Goal: Find specific page/section: Find specific page/section

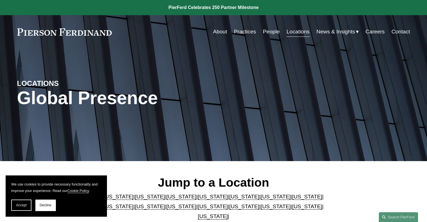
click at [270, 34] on link "People" at bounding box center [271, 31] width 17 height 11
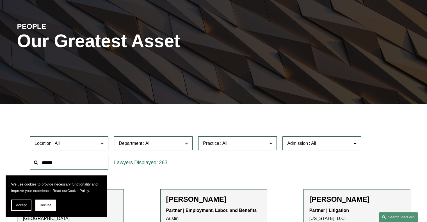
scroll to position [112, 0]
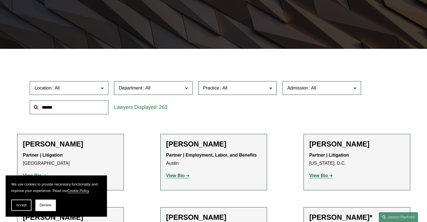
click at [44, 107] on input "text" at bounding box center [69, 107] width 79 height 14
type input "****"
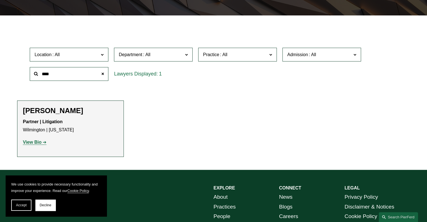
scroll to position [196, 0]
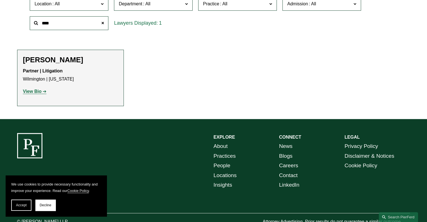
click at [32, 93] on strong "View Bio" at bounding box center [32, 91] width 19 height 5
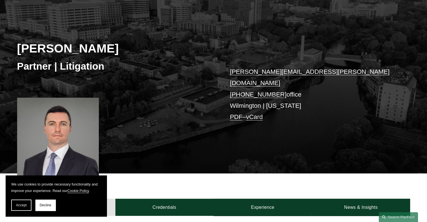
scroll to position [56, 0]
